Goal: Find specific page/section: Find specific page/section

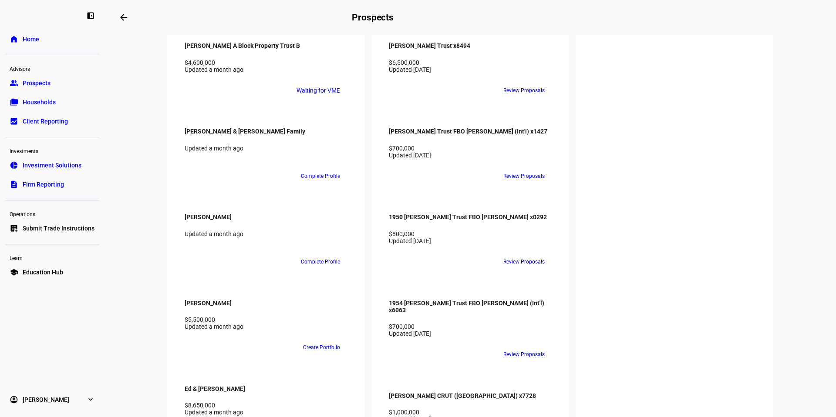
scroll to position [1187, 0]
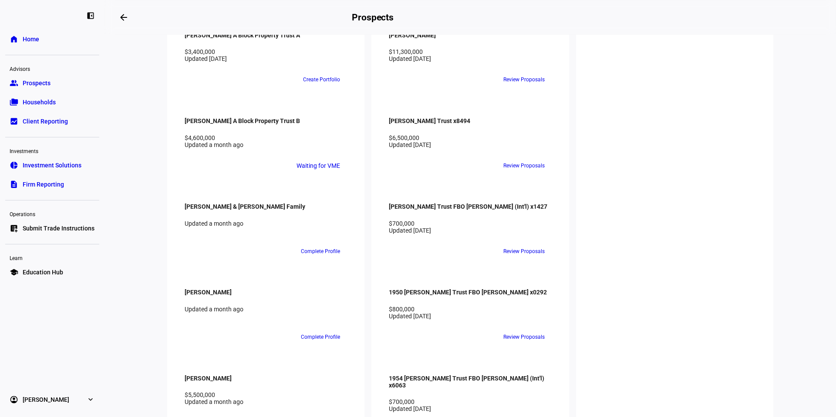
click at [15, 178] on link "description Firm Reporting" at bounding box center [52, 184] width 94 height 17
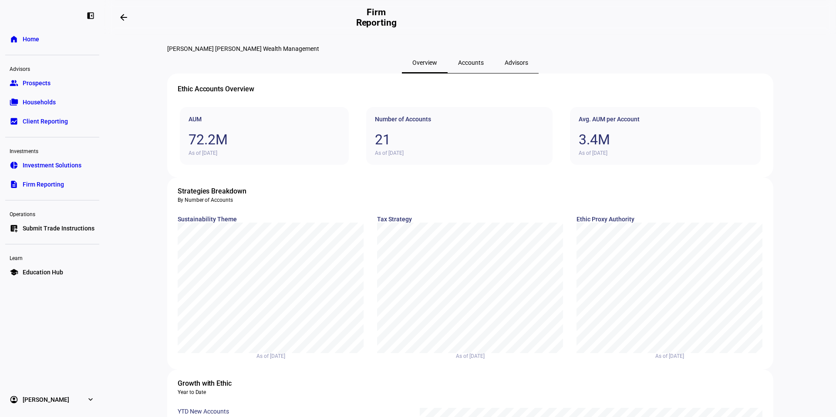
click at [468, 66] on span "Accounts" at bounding box center [471, 63] width 26 height 6
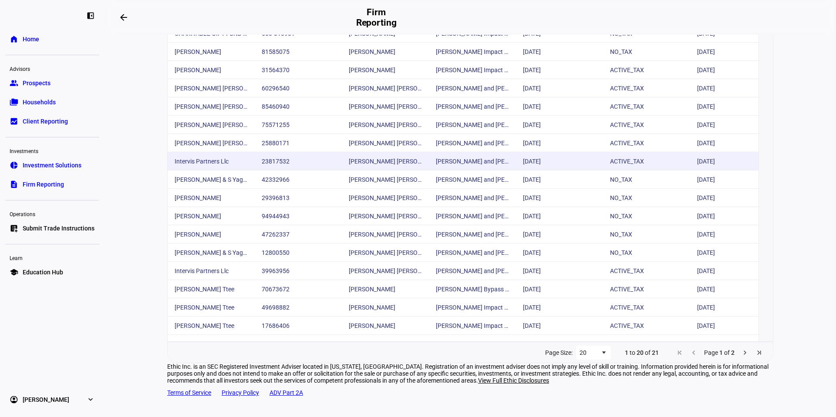
scroll to position [252, 0]
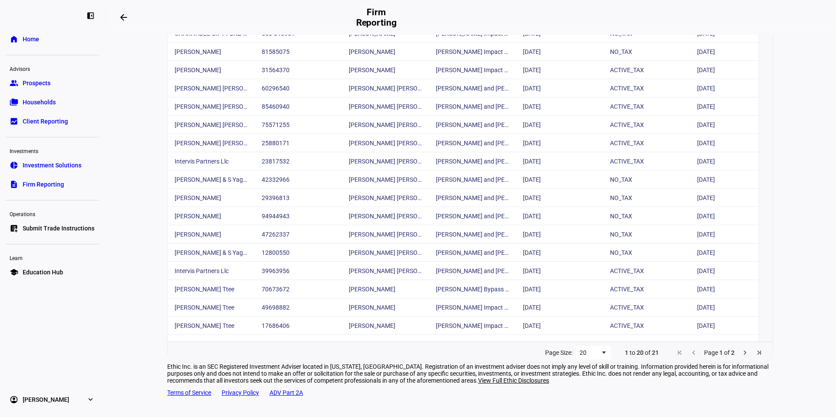
click at [742, 350] on span "Next Page" at bounding box center [744, 353] width 7 height 7
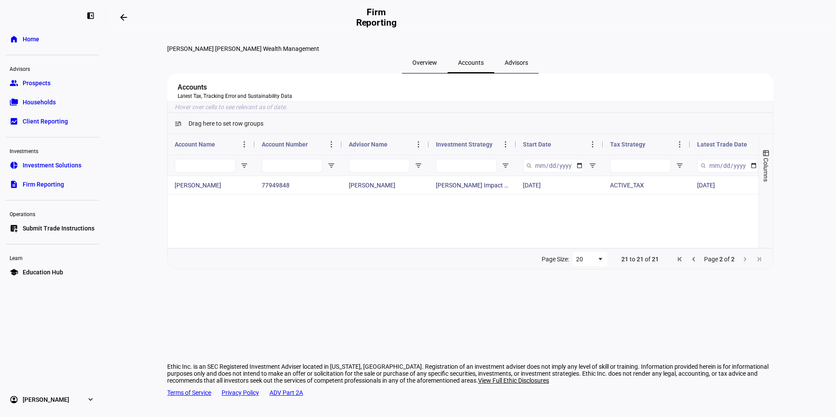
scroll to position [0, 0]
click at [504, 73] on span "Advisors" at bounding box center [516, 62] width 24 height 21
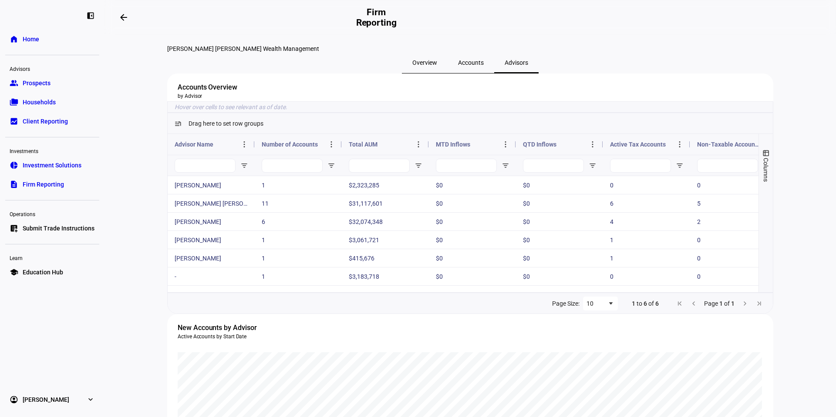
click at [433, 73] on span "Overview" at bounding box center [424, 62] width 25 height 21
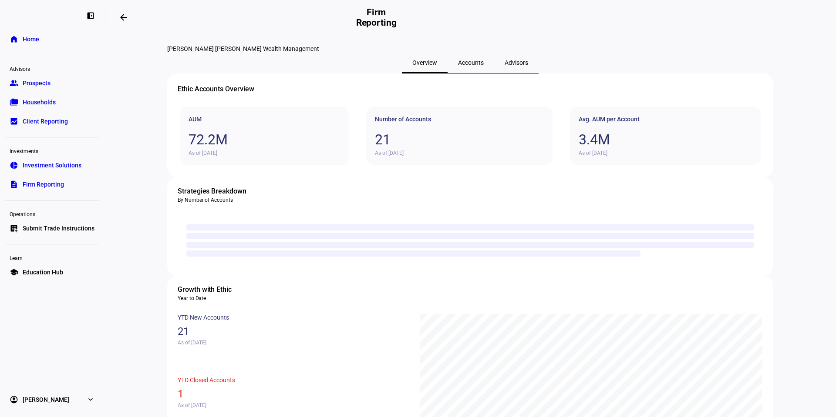
click at [127, 23] on span at bounding box center [123, 17] width 21 height 21
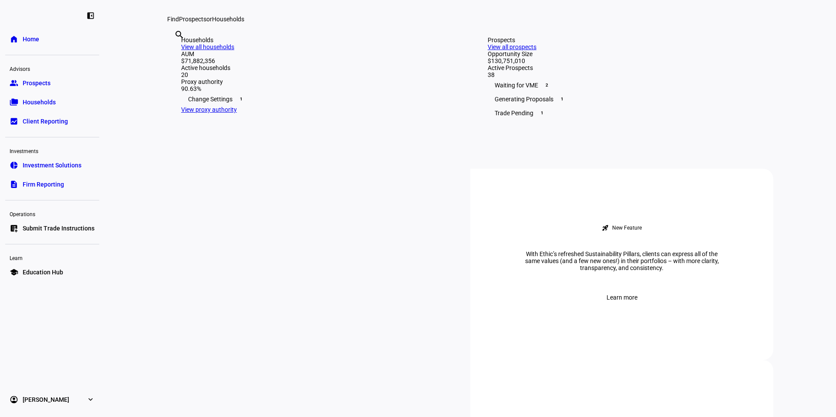
scroll to position [174, 0]
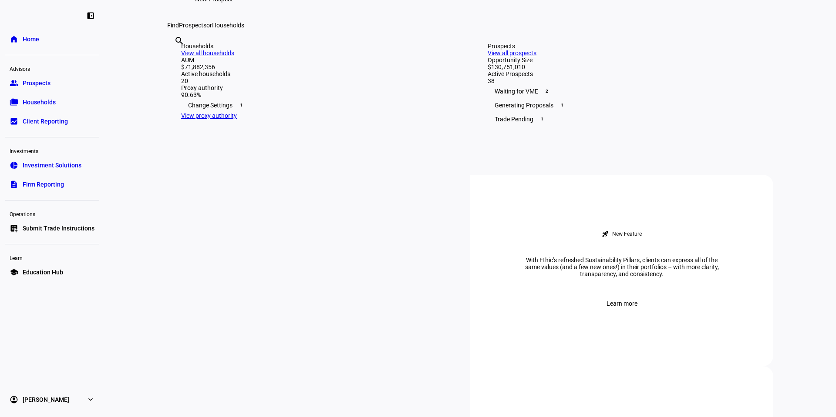
click at [25, 90] on link "group Prospects" at bounding box center [52, 82] width 94 height 17
